Goal: Task Accomplishment & Management: Manage account settings

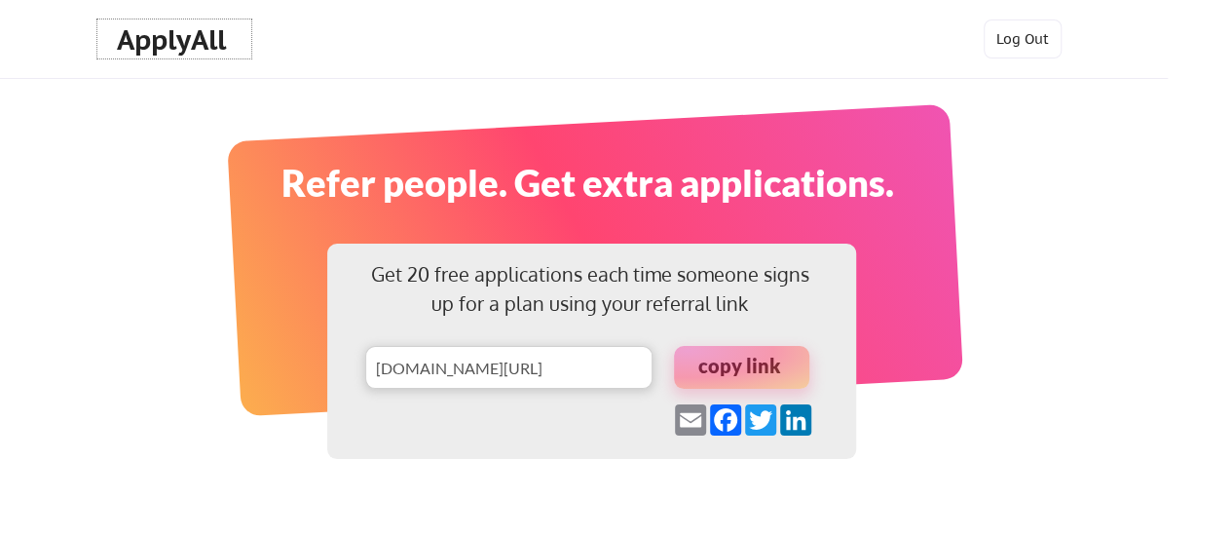
click at [198, 28] on div "ApplyAll" at bounding box center [174, 39] width 115 height 33
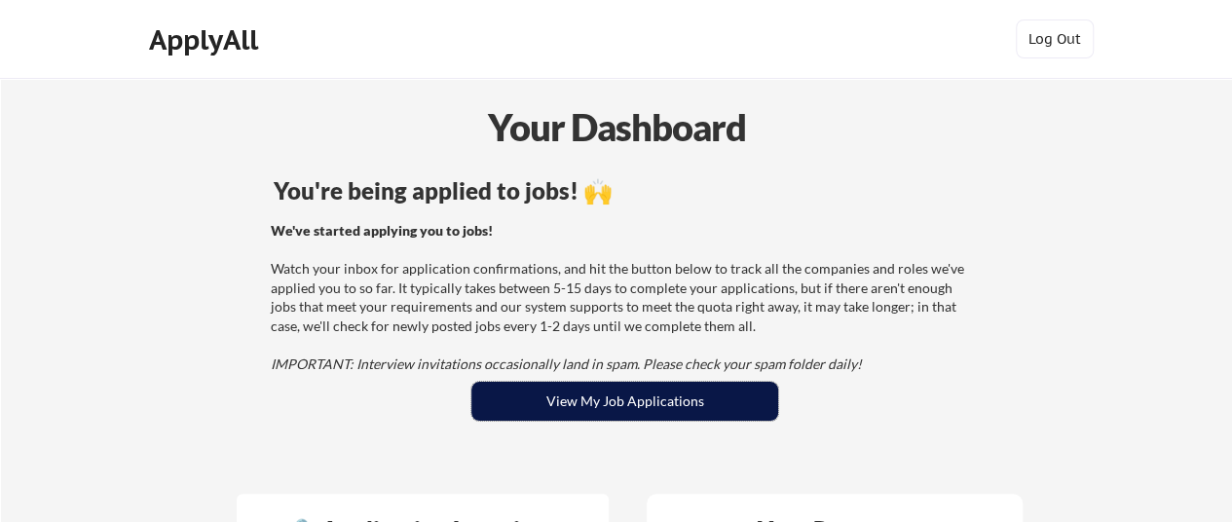
click at [615, 408] on button "View My Job Applications" at bounding box center [624, 401] width 307 height 39
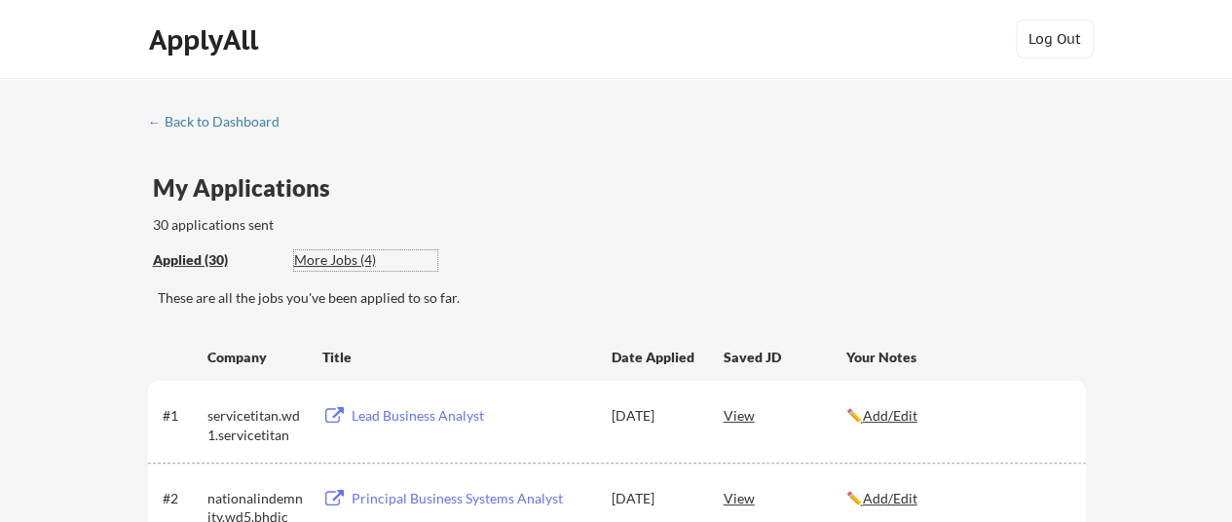
click at [347, 257] on div "More Jobs (4)" at bounding box center [365, 259] width 143 height 19
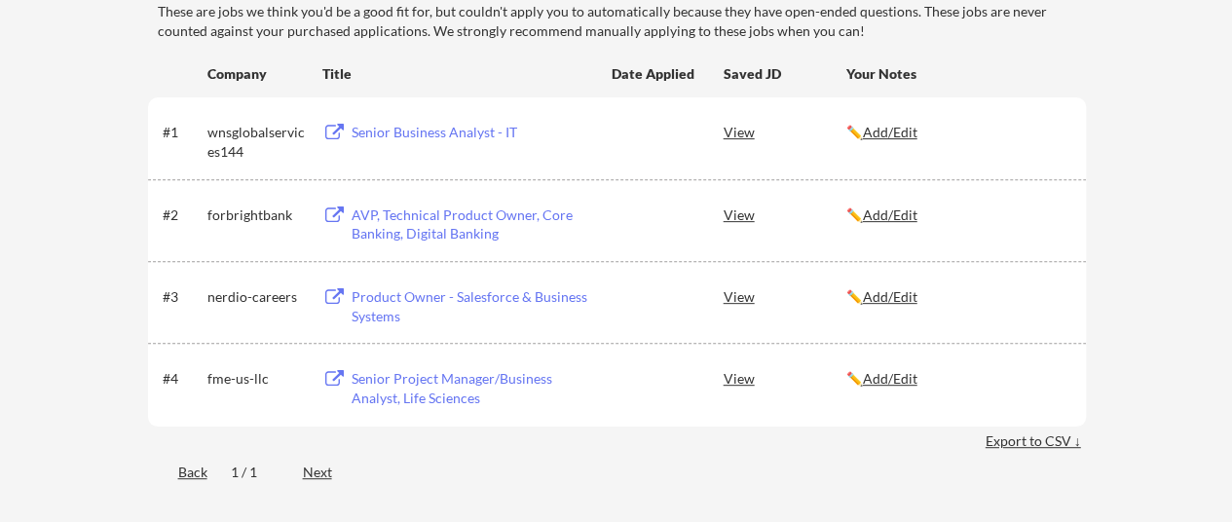
scroll to position [292, 0]
